Goal: Transaction & Acquisition: Subscribe to service/newsletter

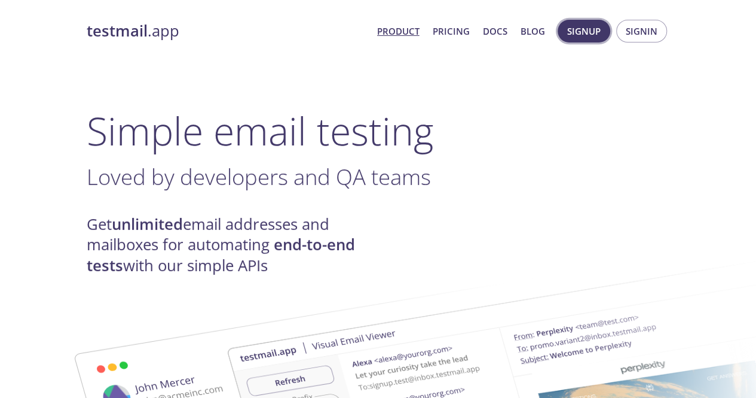
click at [576, 36] on span "Signup" at bounding box center [583, 31] width 33 height 16
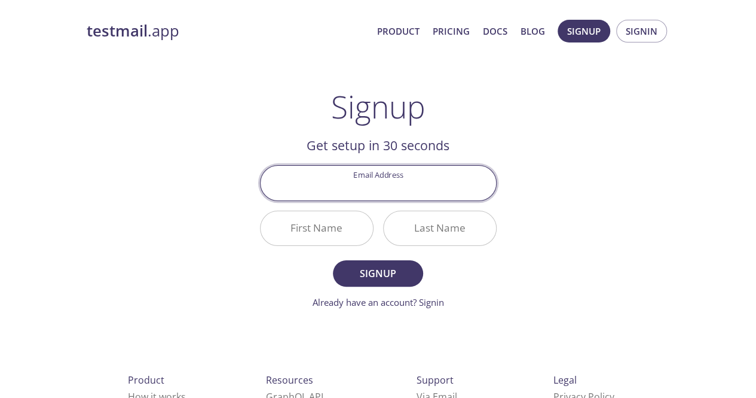
click at [395, 192] on input "Email Address" at bounding box center [379, 183] width 236 height 34
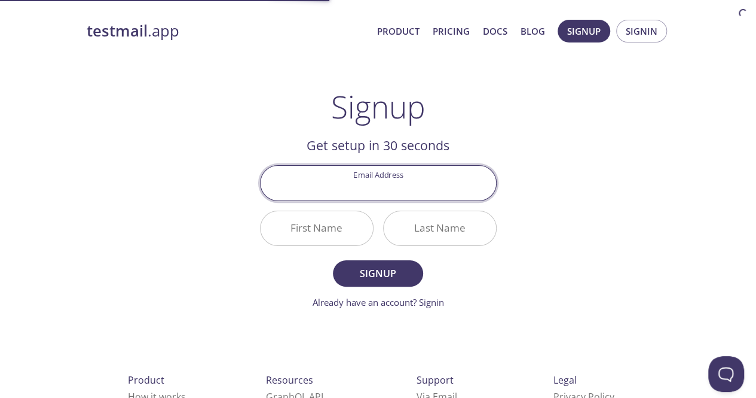
type input "[PERSON_NAME][EMAIL_ADDRESS][DOMAIN_NAME]"
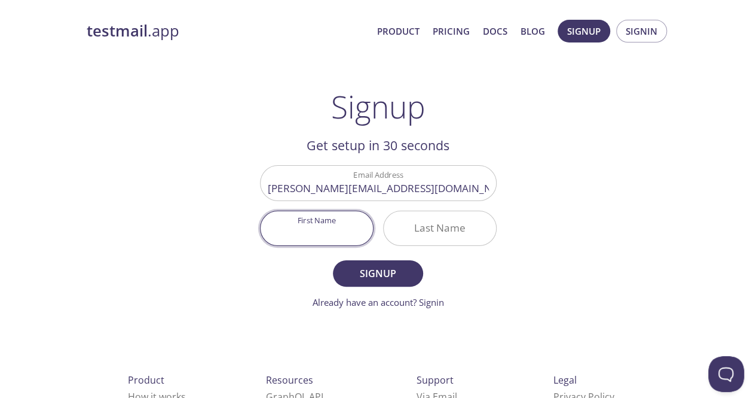
click at [340, 236] on input "First Name" at bounding box center [317, 228] width 112 height 34
type input "[PERSON_NAME]"
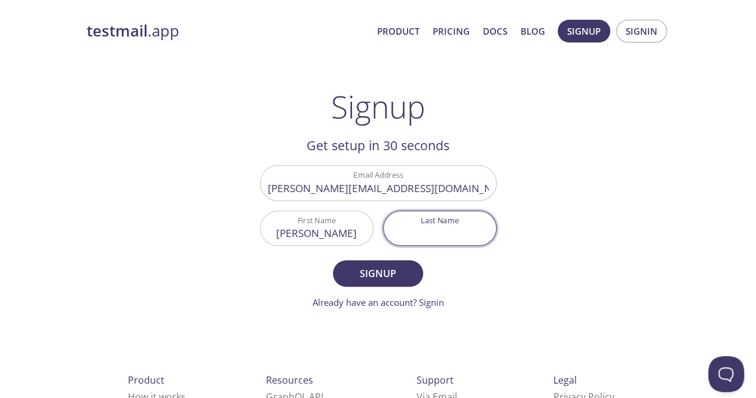
click at [415, 235] on input "Last Name" at bounding box center [440, 228] width 112 height 34
type input "C"
click at [396, 269] on span "Signup" at bounding box center [377, 273] width 63 height 17
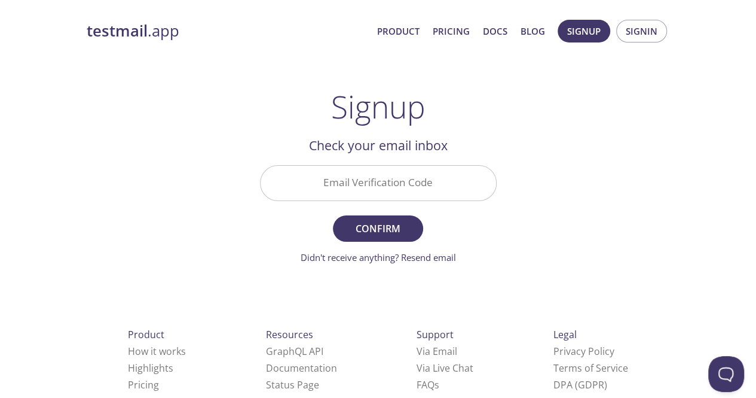
click at [344, 191] on input "Email Verification Code" at bounding box center [379, 183] width 236 height 34
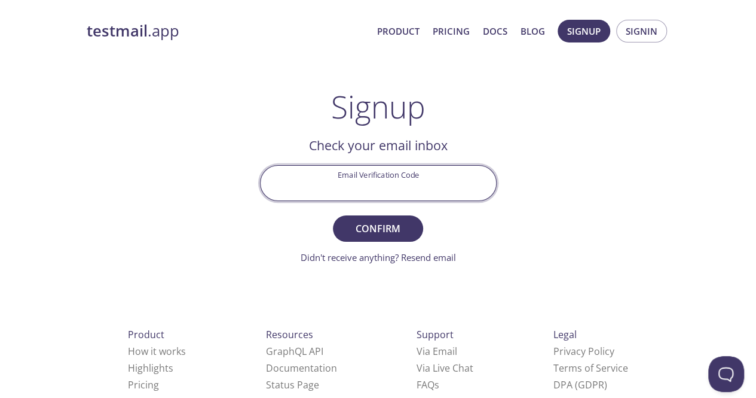
paste input "3KVWCGP"
type input "3KVWCGP"
click at [333, 215] on button "Confirm" at bounding box center [378, 228] width 90 height 26
